Goal: Complete application form: Complete application form

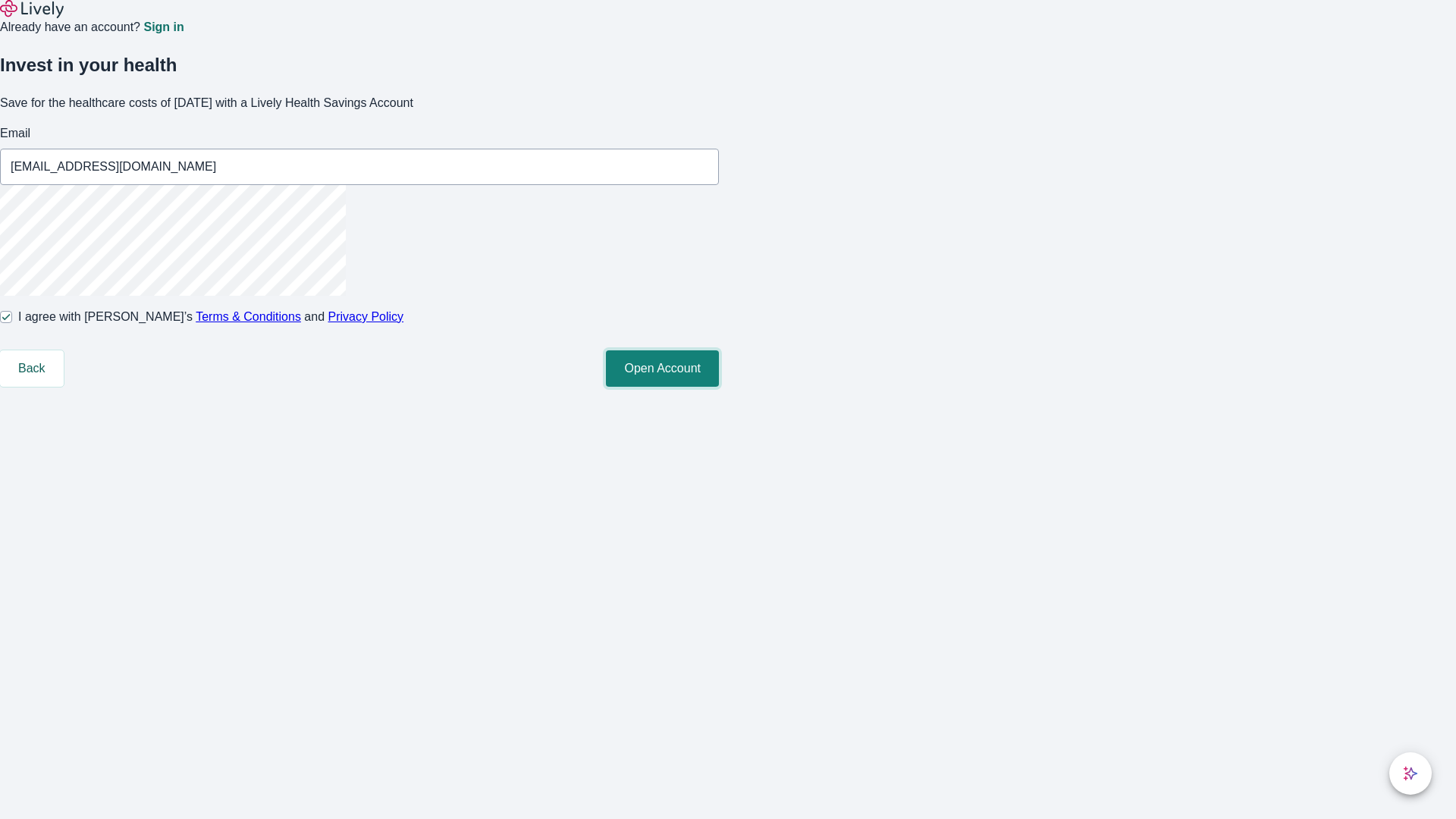
click at [719, 387] on button "Open Account" at bounding box center [662, 369] width 113 height 36
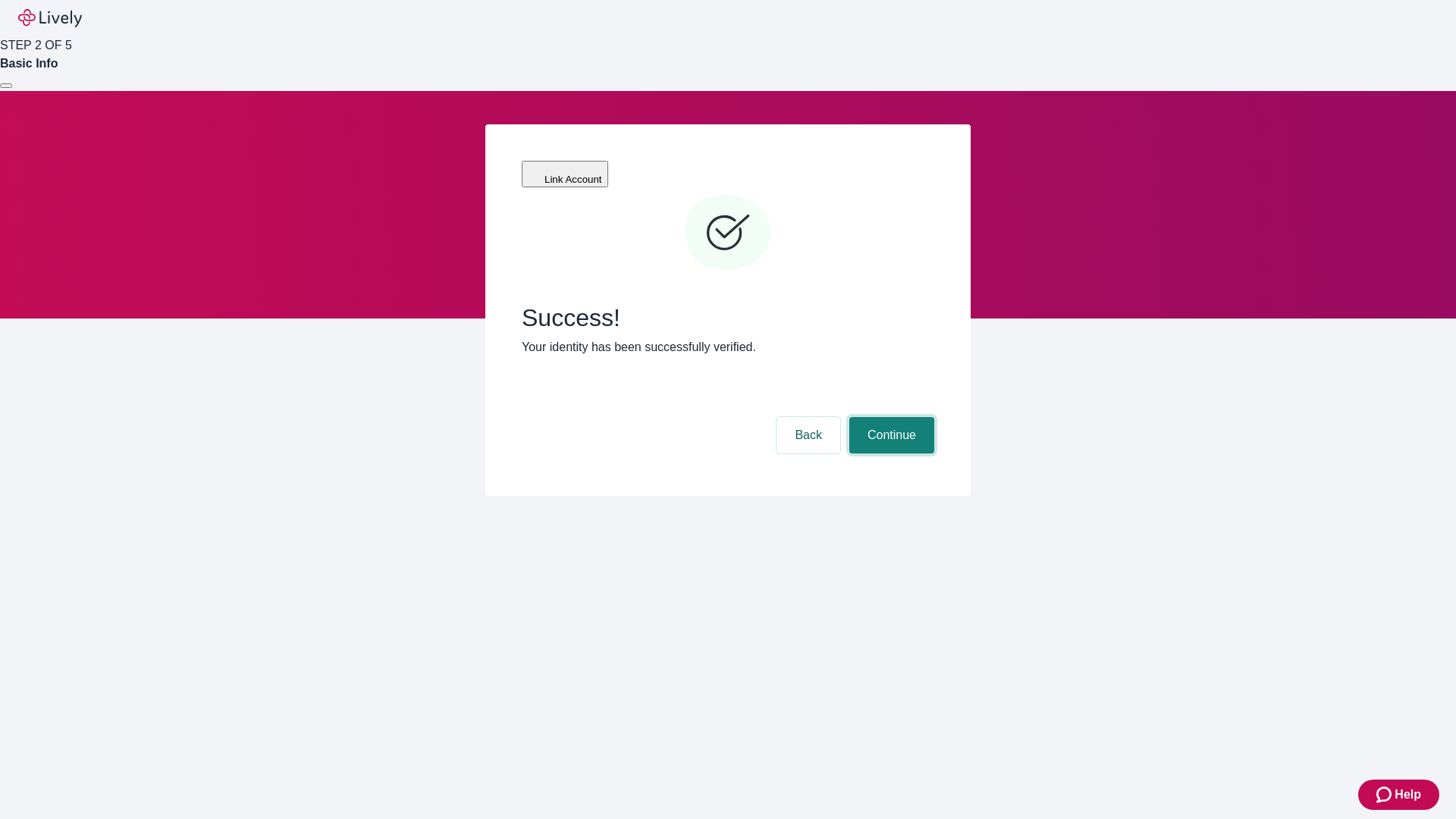
click at [890, 417] on button "Continue" at bounding box center [891, 435] width 85 height 36
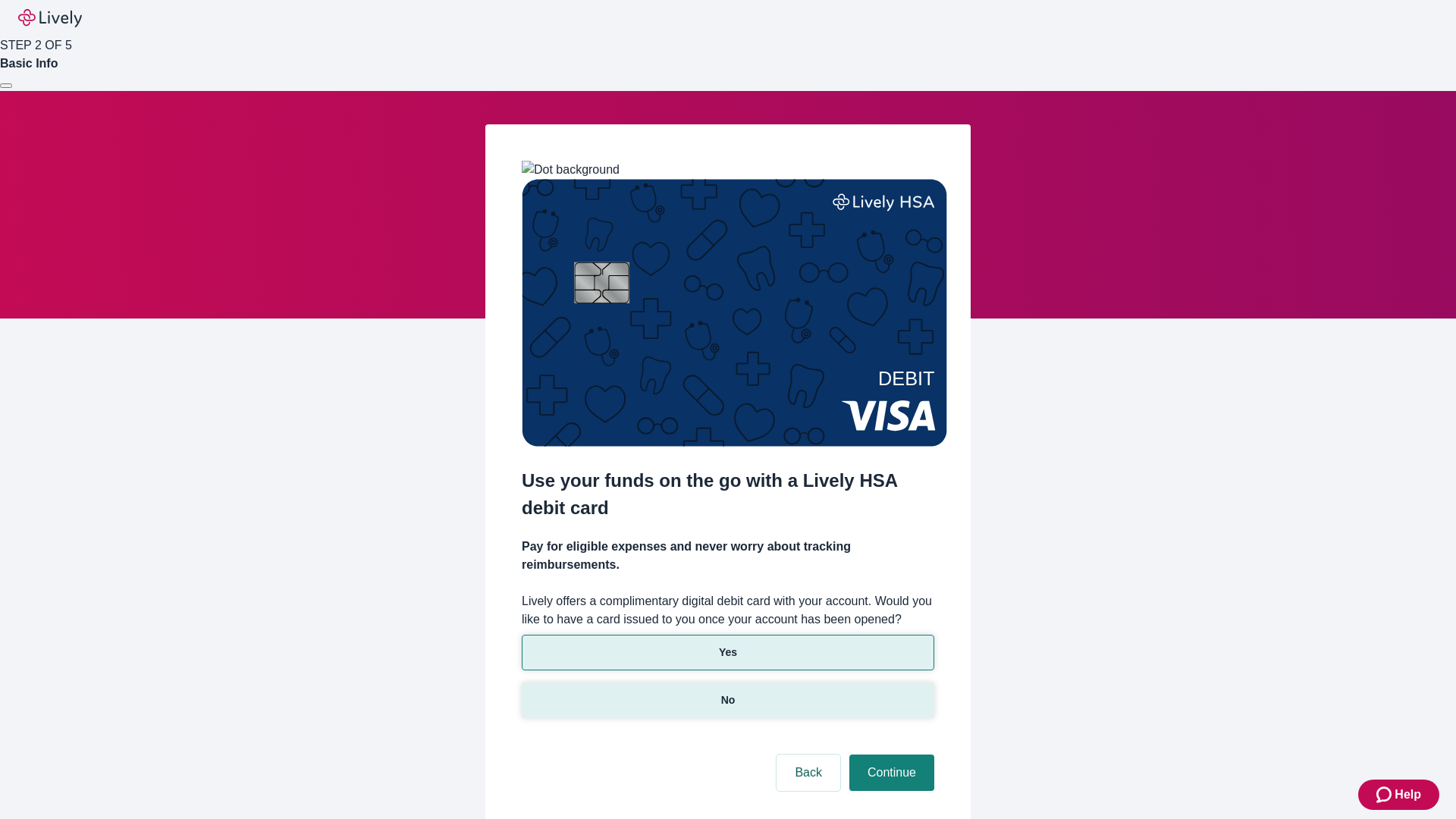
click at [727, 693] on p "No" at bounding box center [728, 700] width 14 height 16
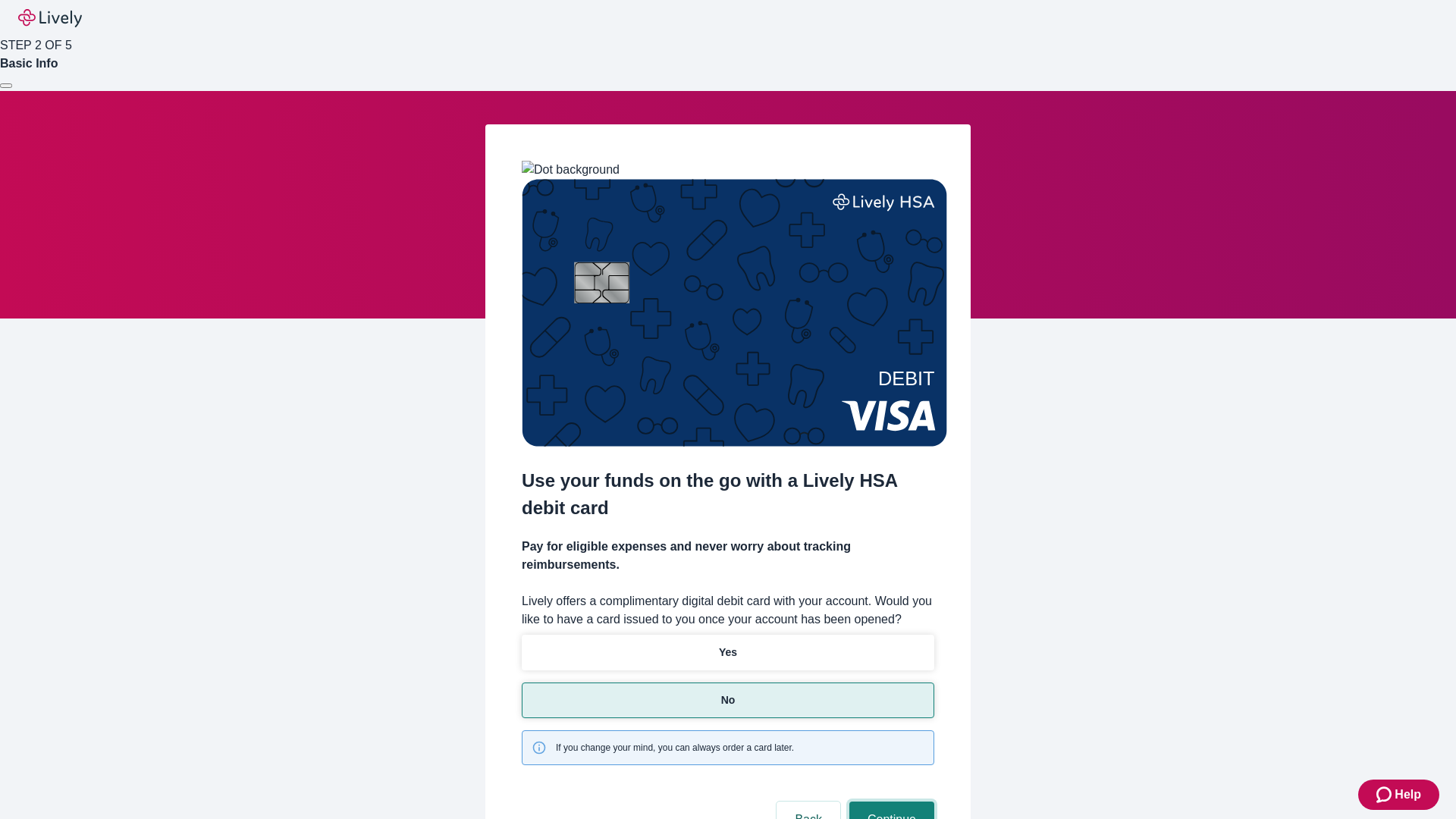
click at [890, 802] on button "Continue" at bounding box center [891, 820] width 85 height 36
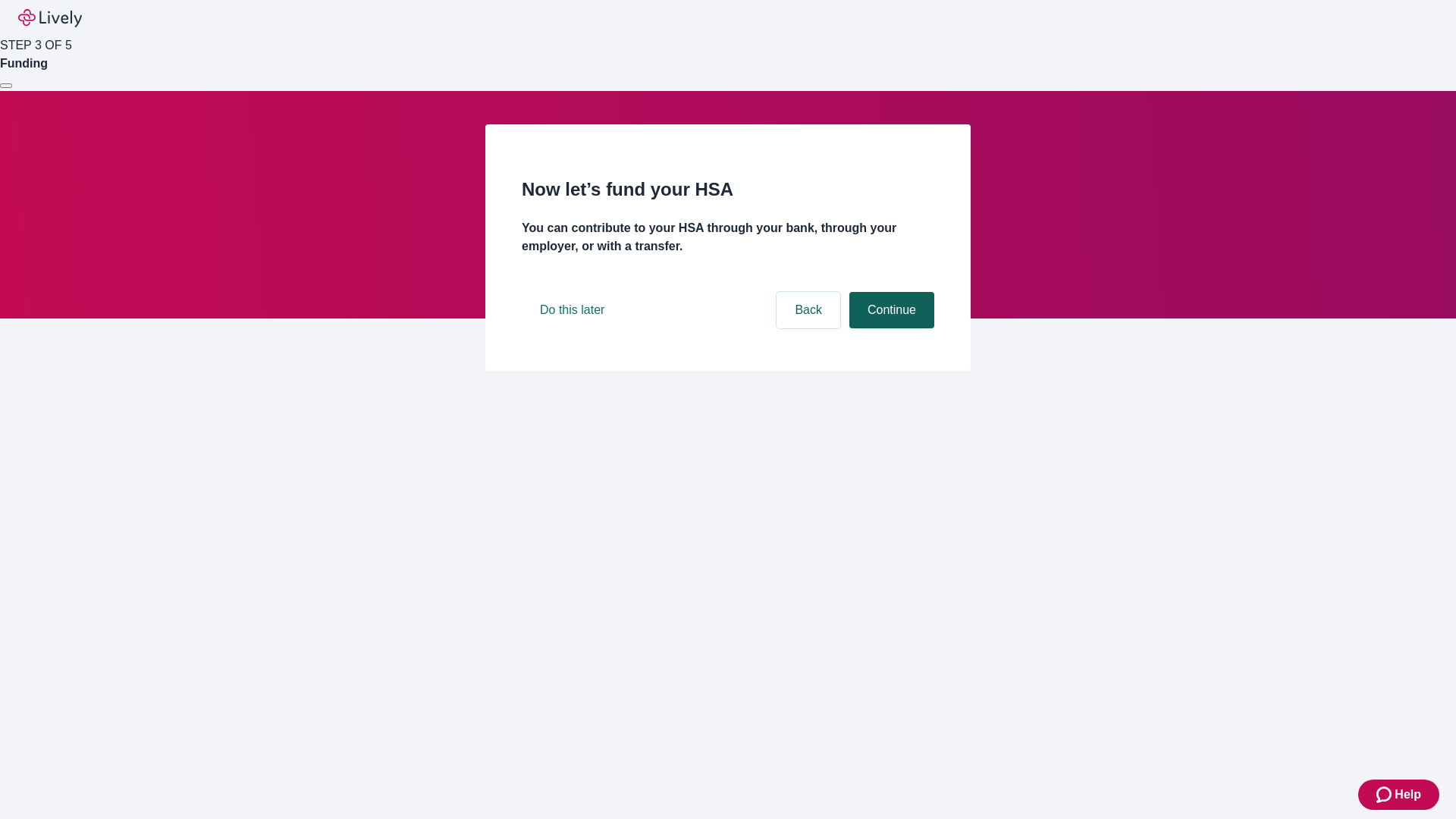
click at [890, 329] on button "Continue" at bounding box center [891, 310] width 85 height 36
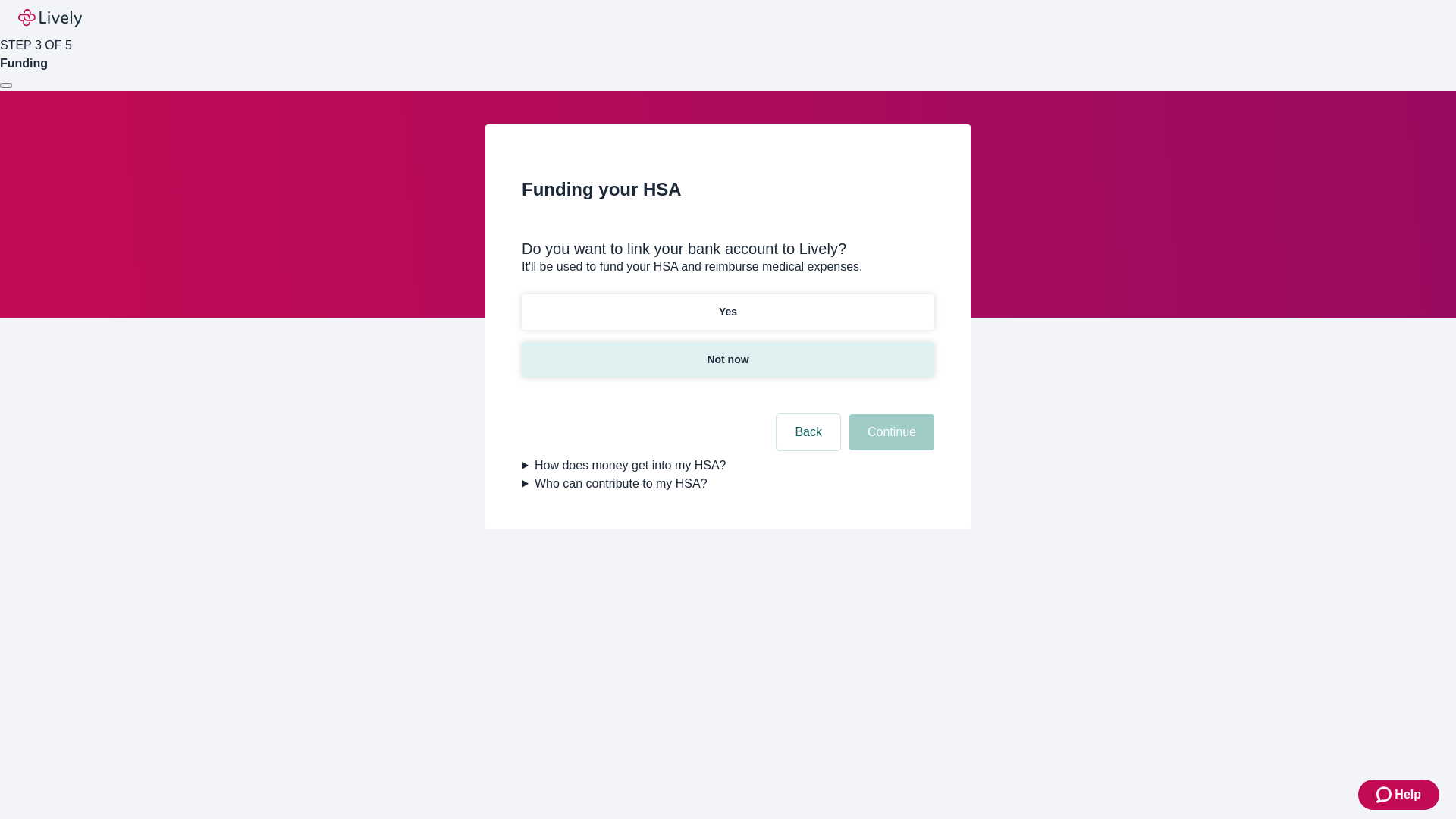
click at [727, 352] on p "Not now" at bounding box center [728, 359] width 42 height 16
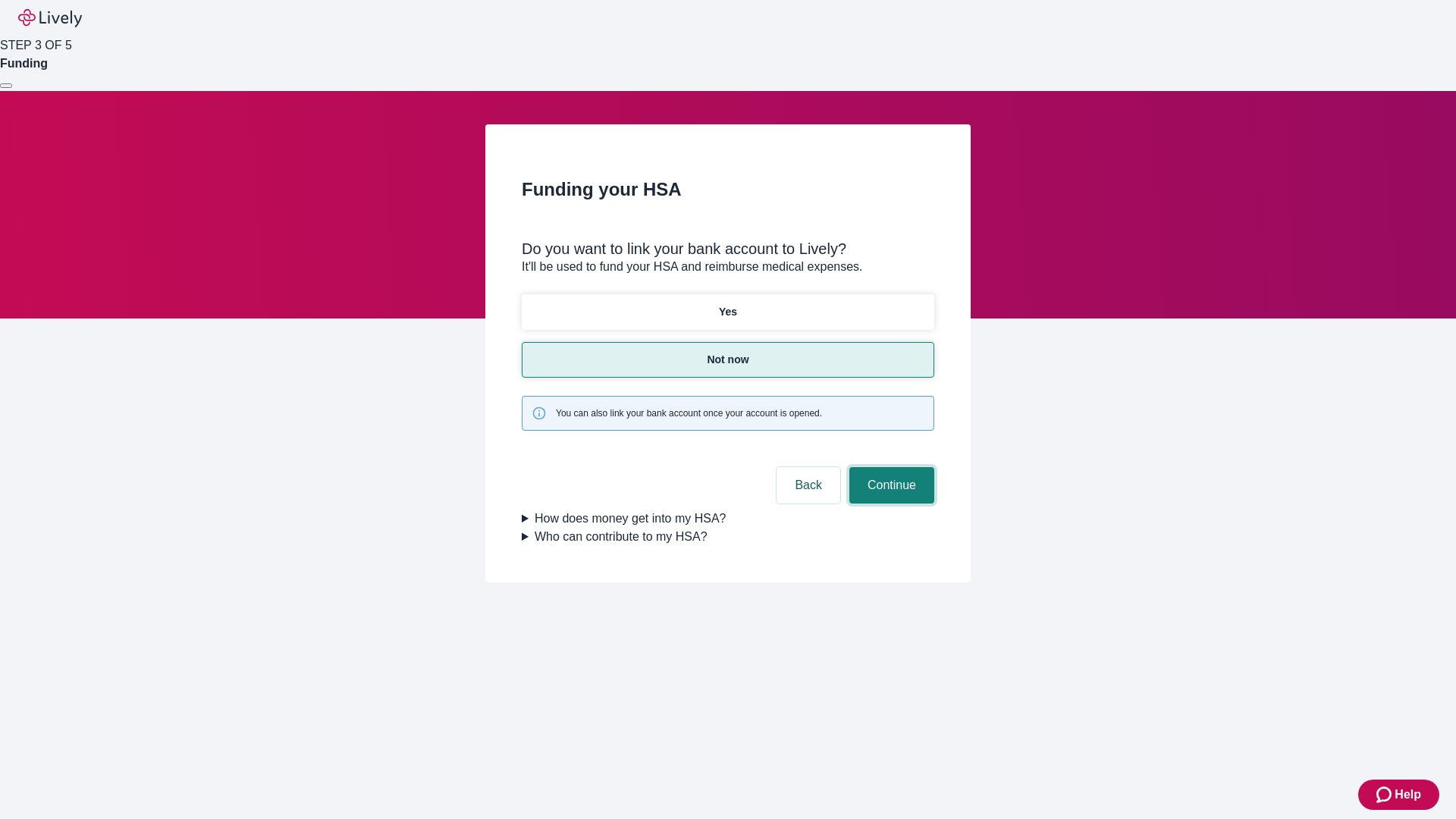
click at [890, 467] on button "Continue" at bounding box center [891, 486] width 85 height 36
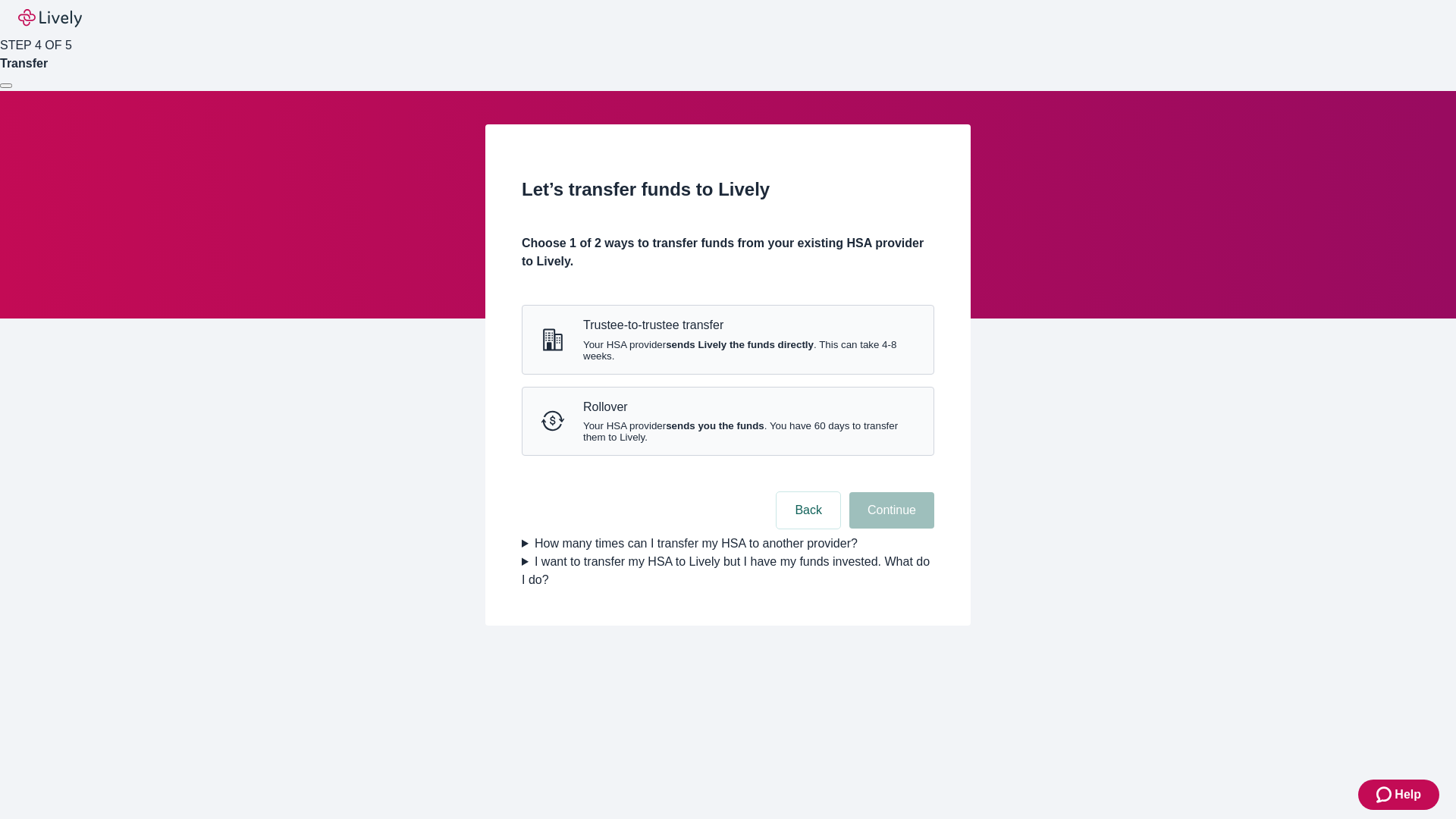
click at [727, 351] on strong "sends Lively the funds directly" at bounding box center [740, 345] width 148 height 11
click at [890, 528] on button "Continue" at bounding box center [891, 510] width 85 height 36
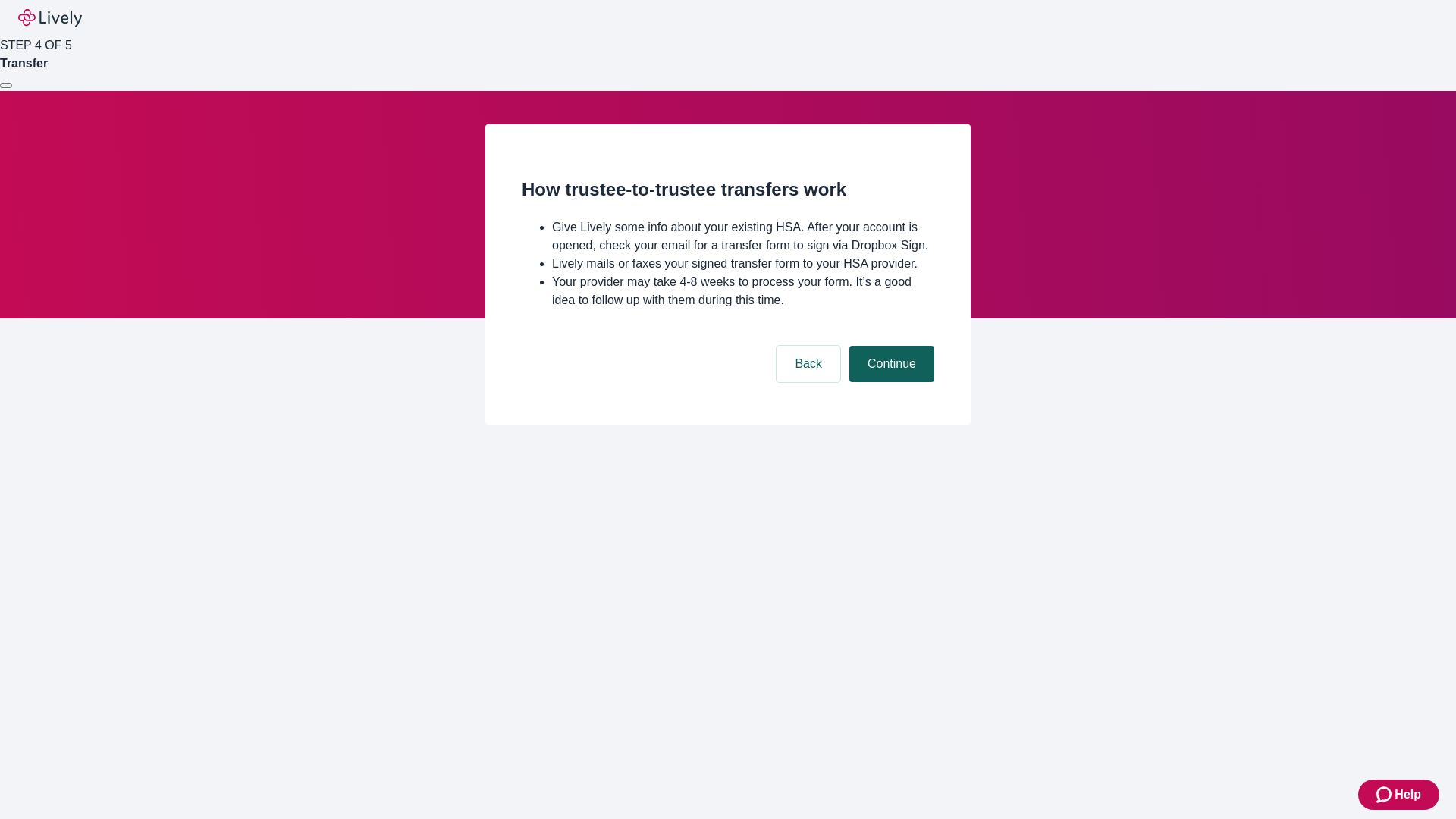
click at [890, 382] on button "Continue" at bounding box center [891, 364] width 85 height 36
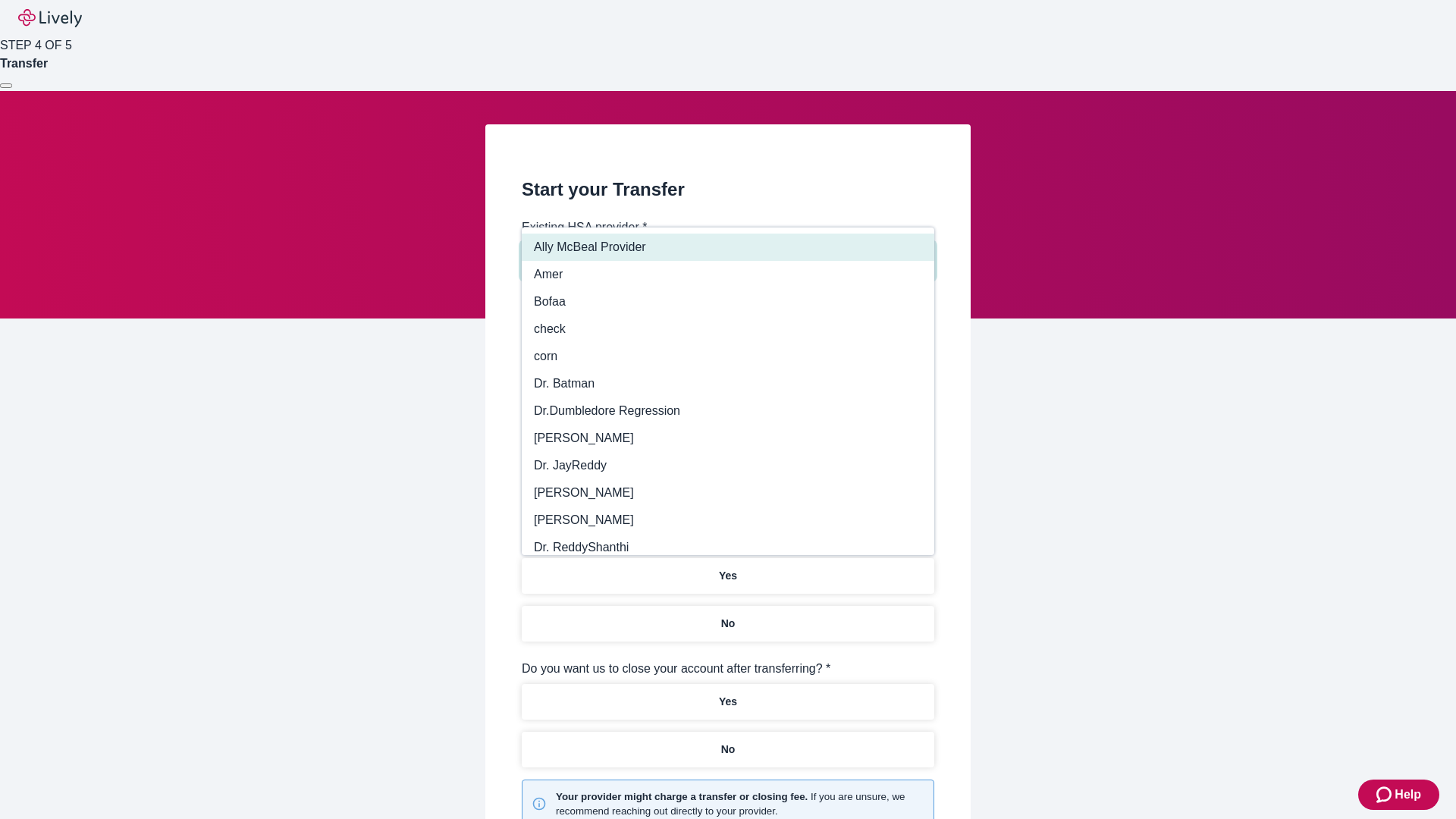
type input "Other"
type input "Health Equity"
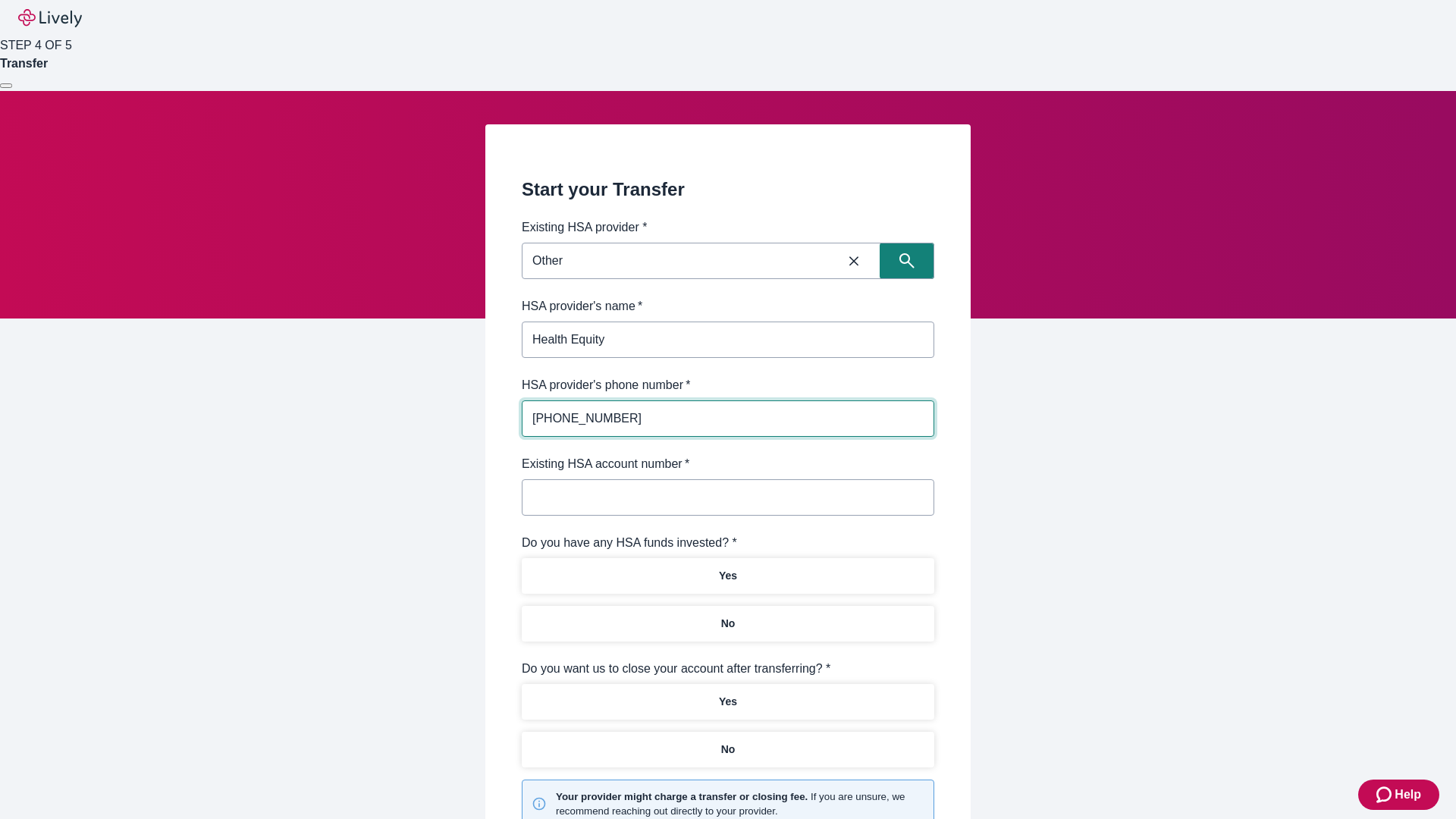
type input "[PHONE_NUMBER]"
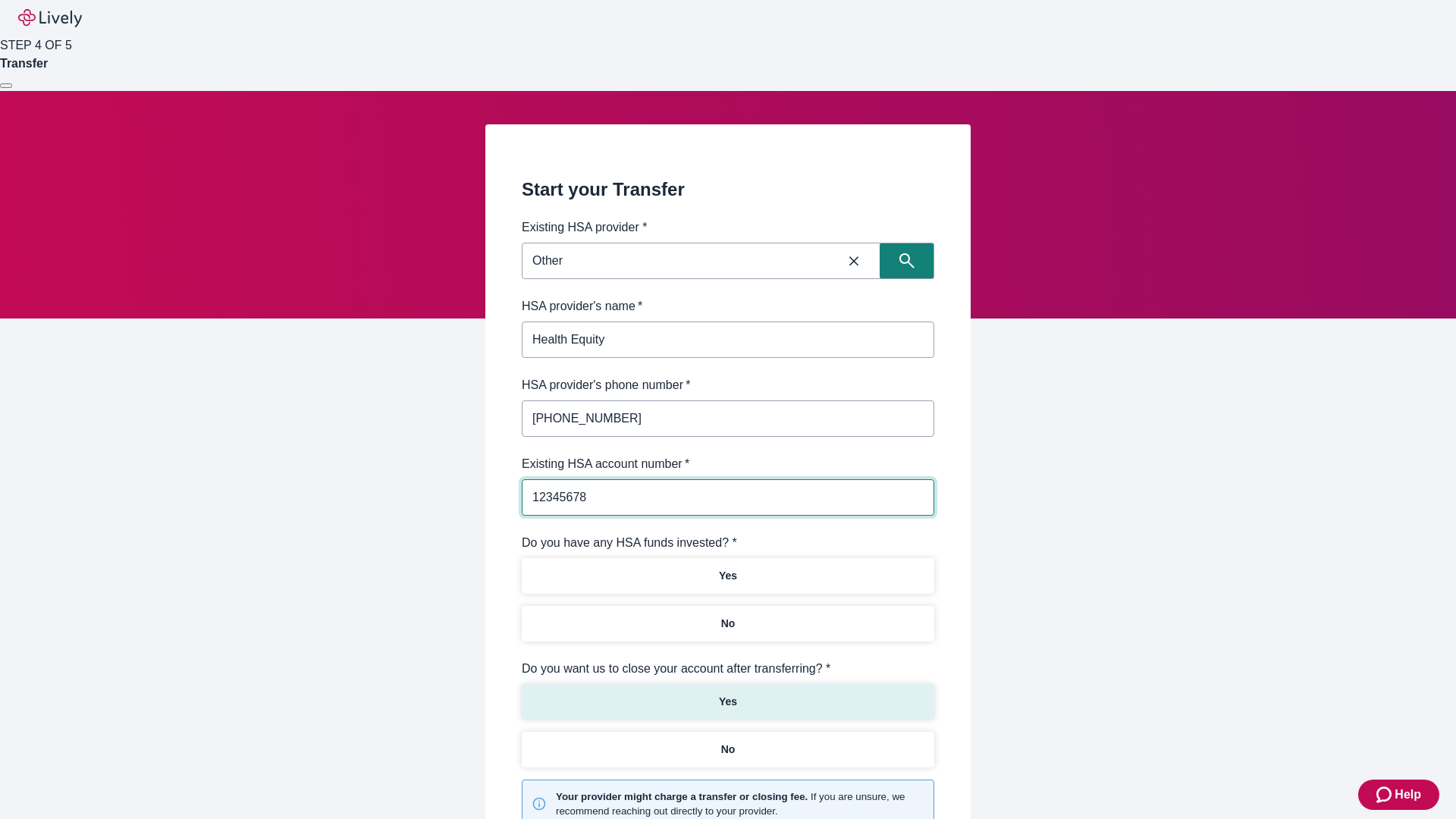
type input "12345678"
click at [727, 616] on p "No" at bounding box center [728, 623] width 14 height 16
click at [727, 694] on p "Yes" at bounding box center [728, 701] width 18 height 16
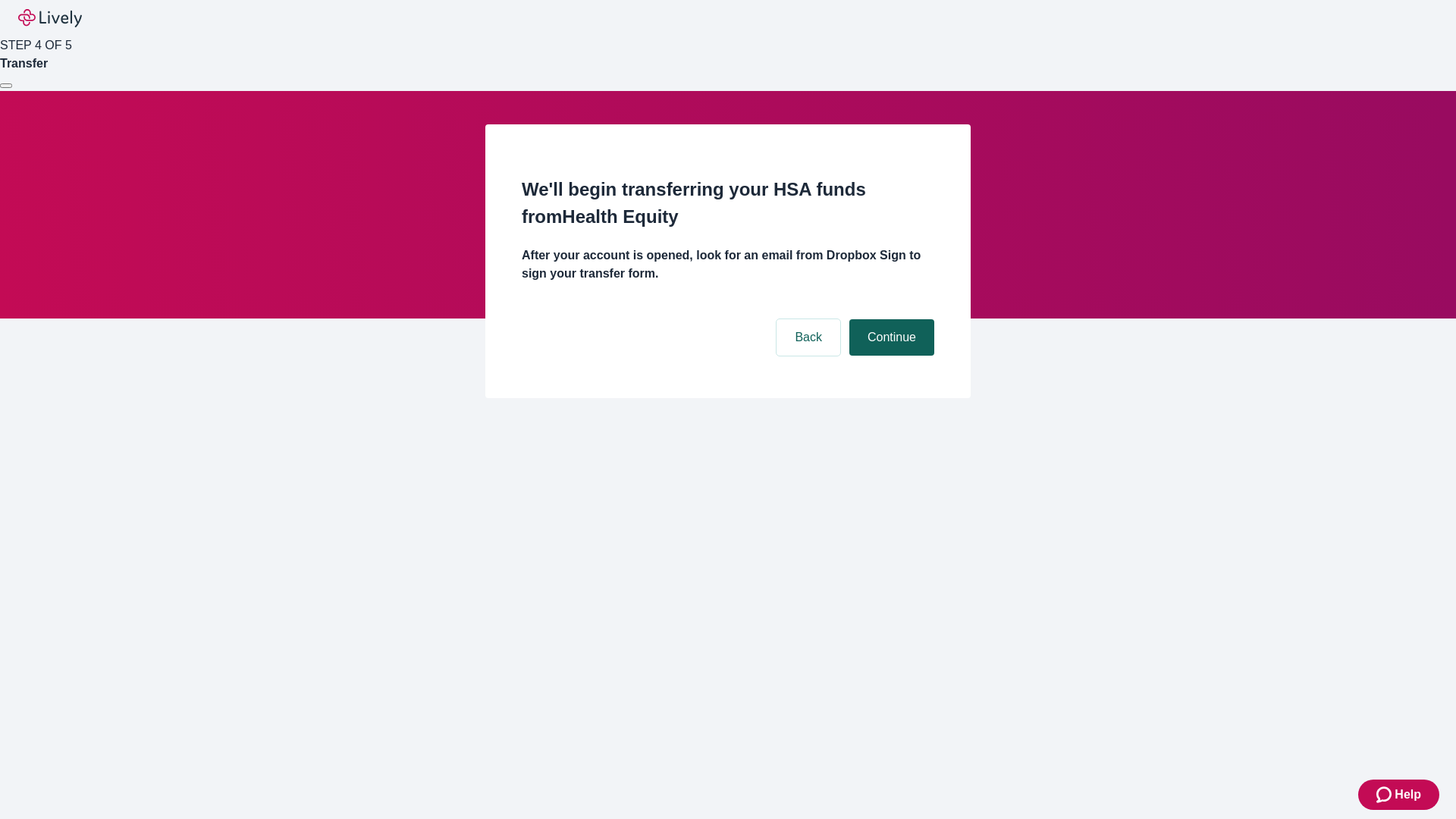
click at [890, 319] on button "Continue" at bounding box center [891, 337] width 85 height 36
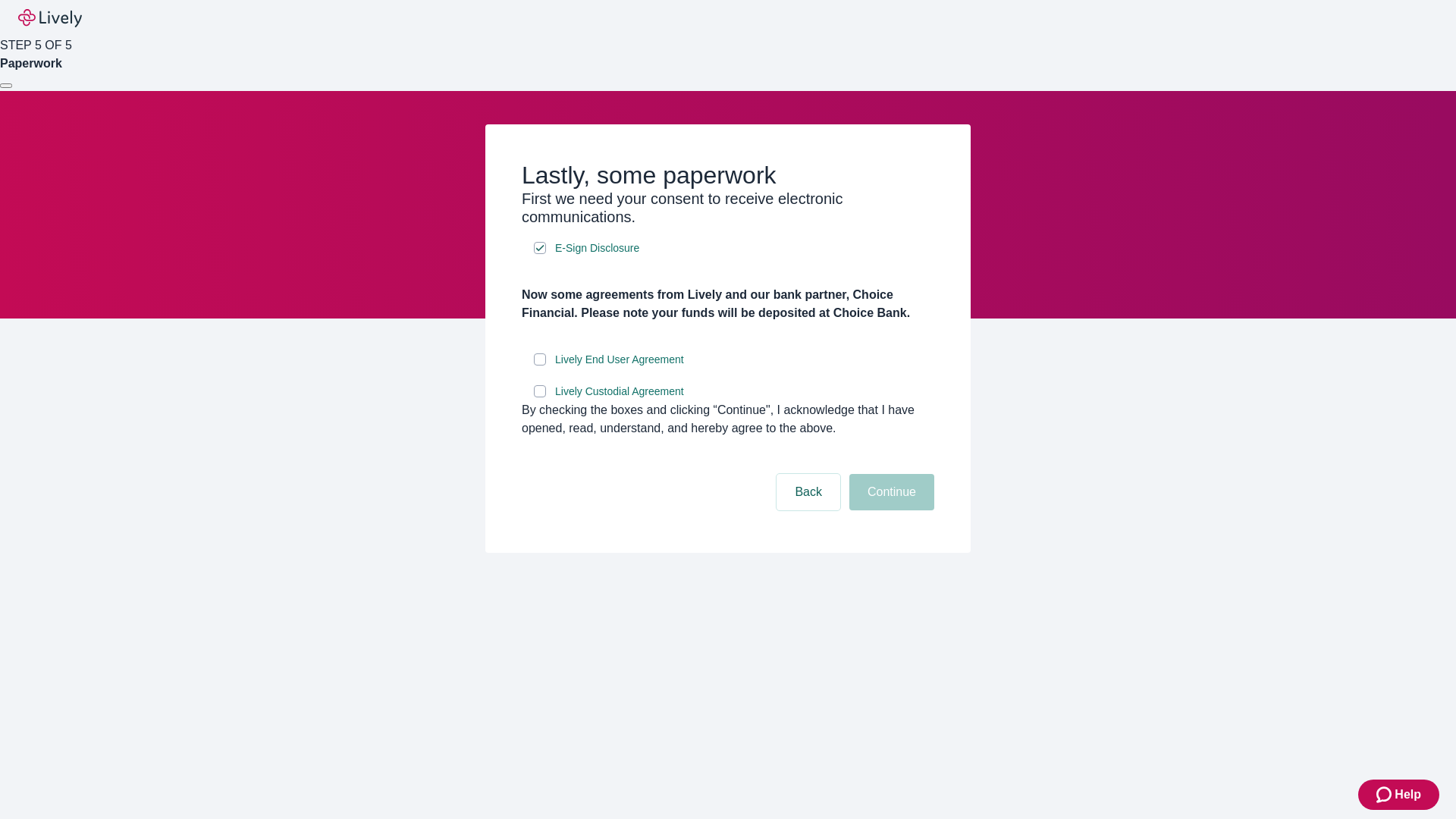
click at [540, 366] on input "Lively End User Agreement" at bounding box center [540, 359] width 12 height 12
checkbox input "true"
click at [540, 397] on input "Lively Custodial Agreement" at bounding box center [540, 390] width 12 height 12
checkbox input "true"
click at [890, 510] on button "Continue" at bounding box center [891, 492] width 85 height 36
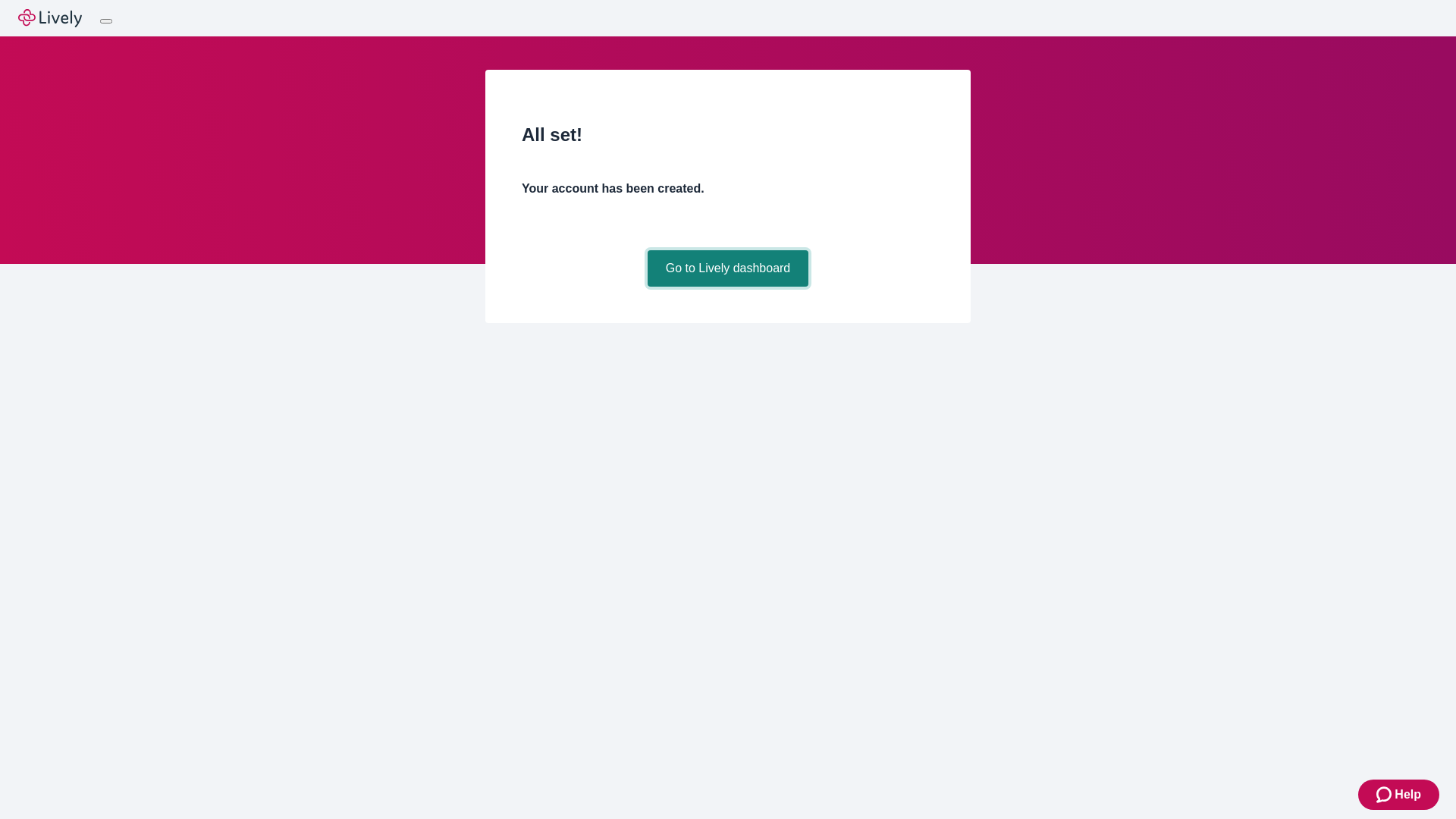
click at [727, 287] on link "Go to Lively dashboard" at bounding box center [729, 268] width 162 height 36
